Goal: Information Seeking & Learning: Learn about a topic

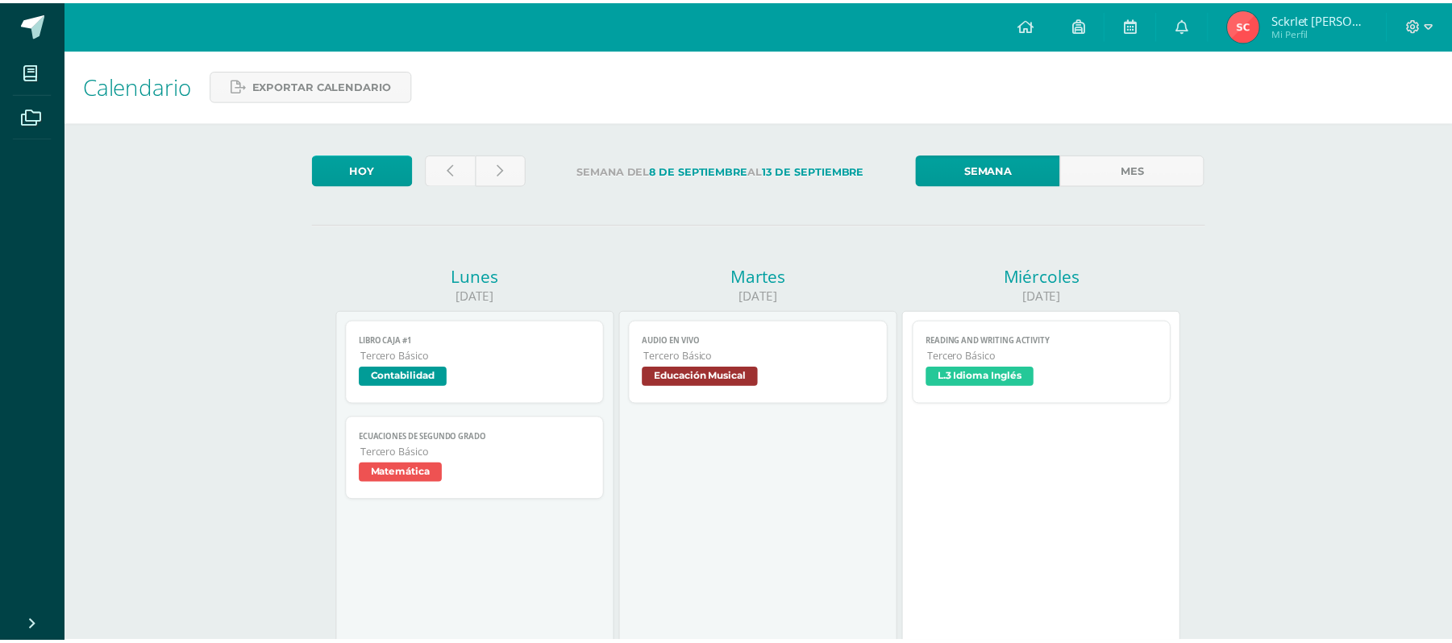
scroll to position [214, 0]
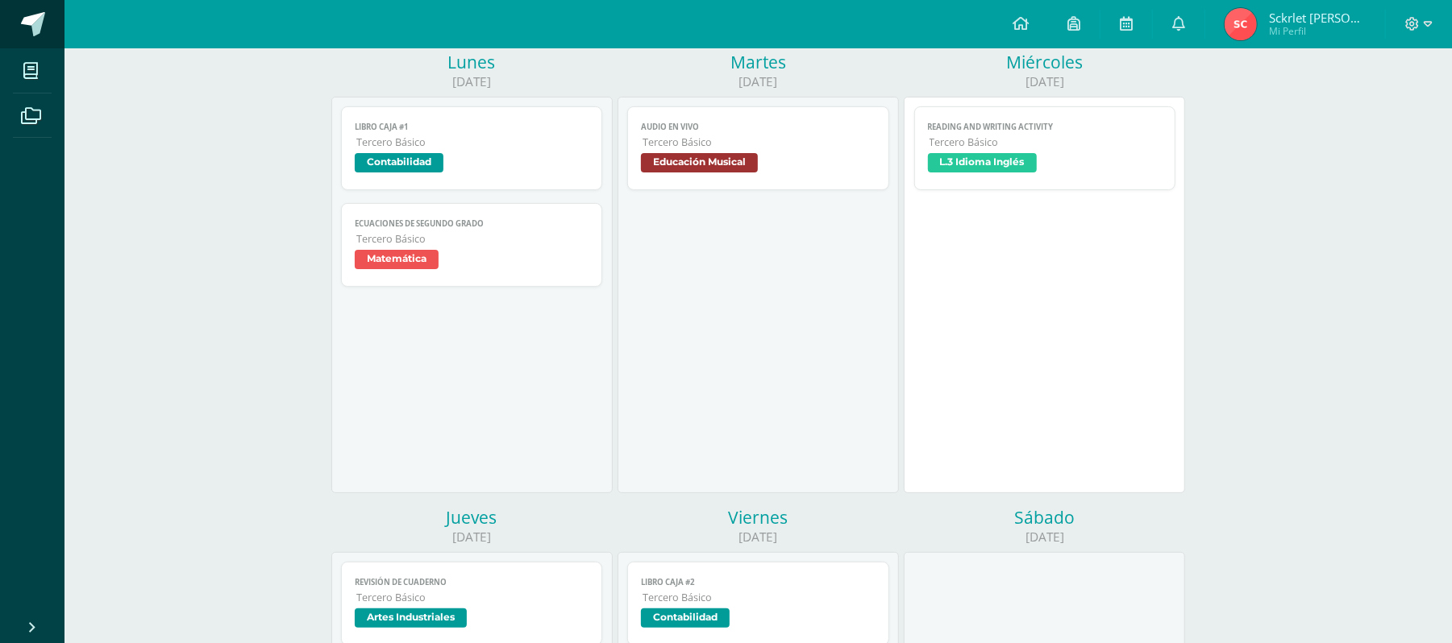
click at [30, 20] on span at bounding box center [33, 24] width 24 height 24
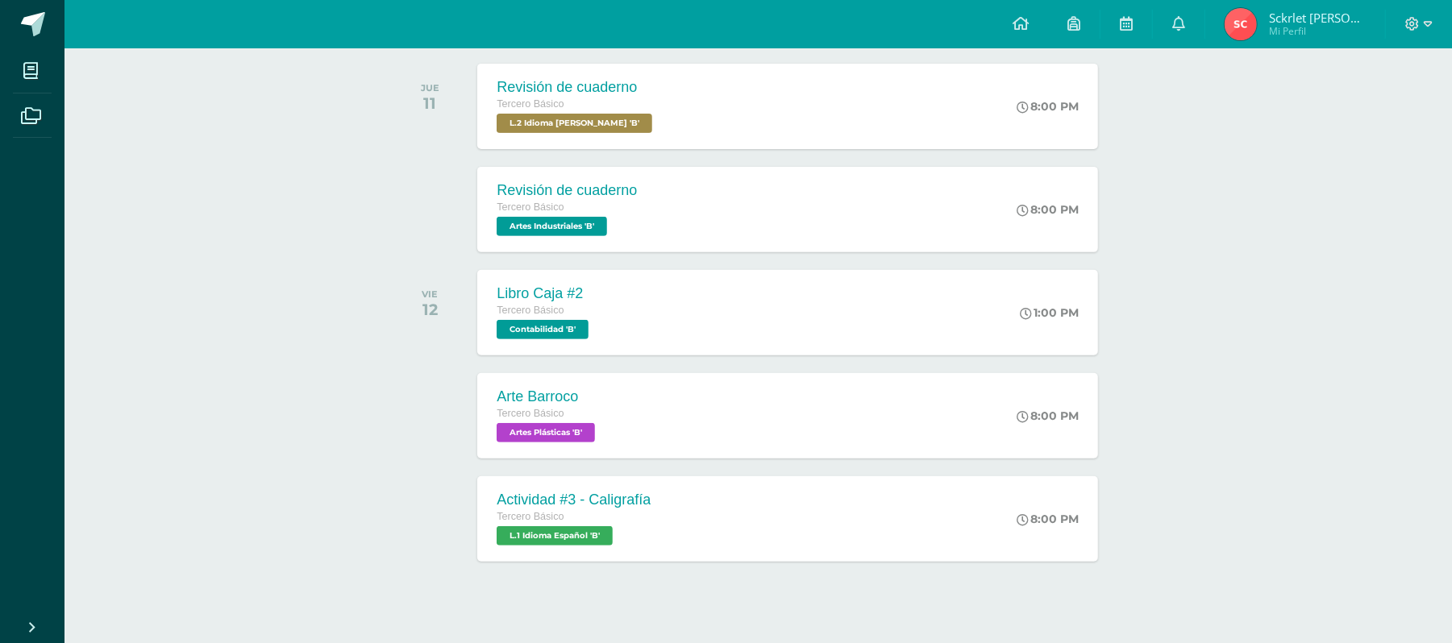
scroll to position [377, 0]
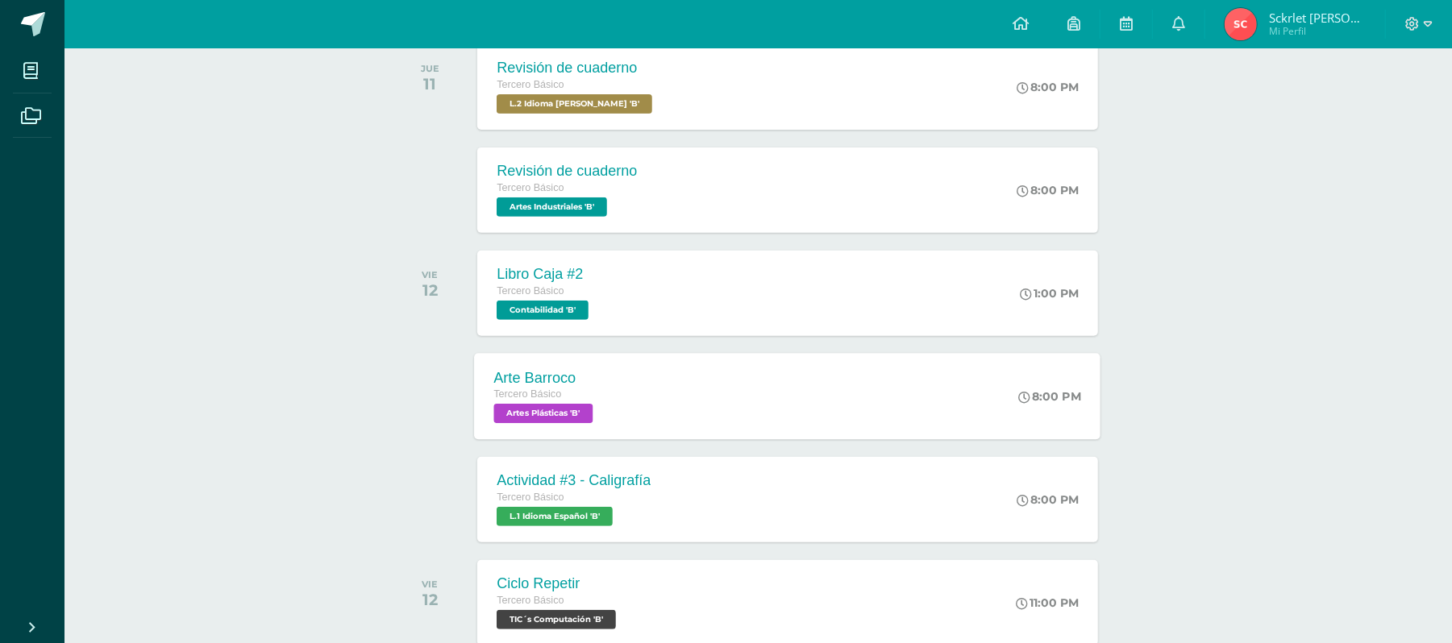
click at [664, 384] on div "Arte Barroco Tercero Básico Artes Plásticas 'B' 8:00 PM Arte Barroco Artes Plás…" at bounding box center [788, 396] width 626 height 86
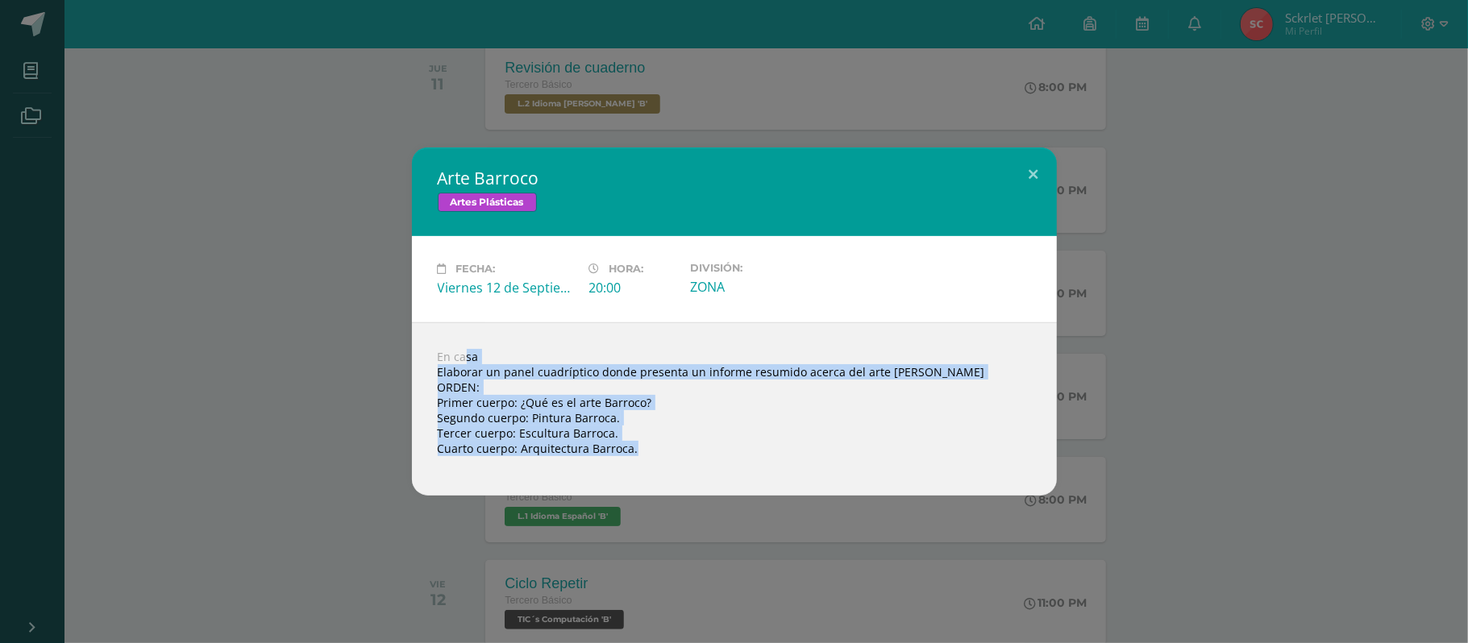
drag, startPoint x: 436, startPoint y: 361, endPoint x: 832, endPoint y: 455, distance: 406.9
click at [832, 455] on div "En casa Elaborar un panel cuadríptico donde presenta un informe resumido acerca…" at bounding box center [734, 408] width 645 height 173
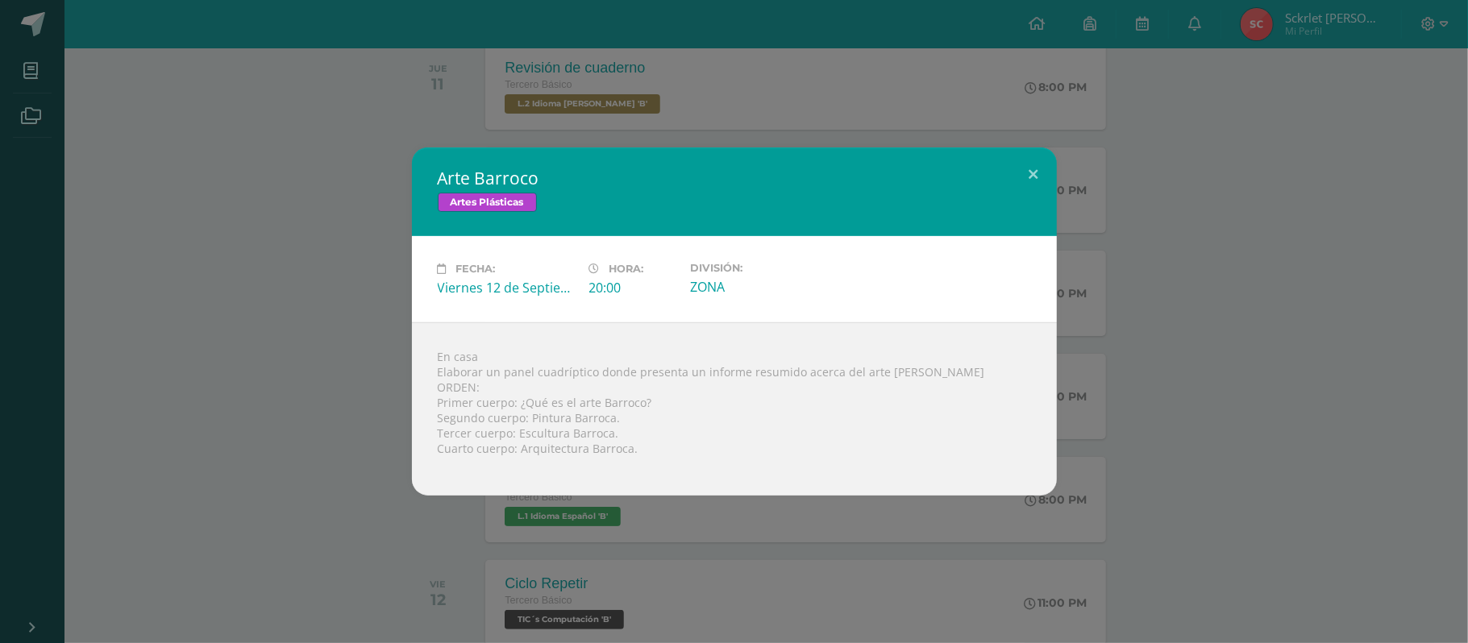
click at [1043, 308] on div "Fecha: [DATE] Hora: 20:00 División: ZONA" at bounding box center [734, 279] width 645 height 86
click at [1120, 305] on div "Arte Barroco Artes Plásticas Fecha: [DATE] Hora: 20:00 División: ZONA" at bounding box center [733, 322] width 1455 height 348
